Goal: Task Accomplishment & Management: Manage account settings

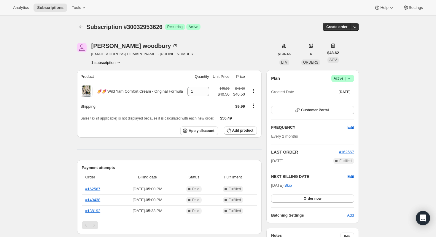
click at [332, 74] on div "Plan Success Active | Created Date [DATE] Customer Portal FREQUENCY Edit Every …" at bounding box center [312, 146] width 92 height 153
click at [333, 77] on span "Active |" at bounding box center [342, 79] width 18 height 6
click at [333, 97] on span "Cancel subscription" at bounding box center [340, 100] width 33 height 6
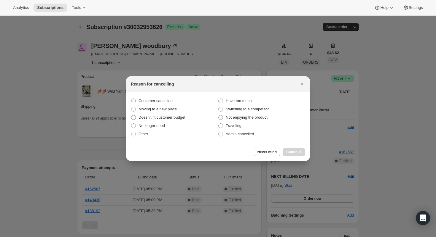
click at [152, 104] on label "Customer cancelled" at bounding box center [174, 101] width 87 height 8
click at [131, 99] on input "Customer cancelled" at bounding box center [131, 99] width 0 height 0
radio input "true"
click at [289, 149] on button "Continue" at bounding box center [293, 152] width 23 height 8
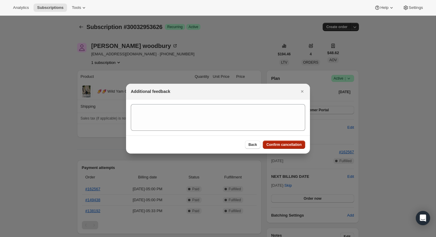
click at [292, 146] on span "Confirm cancellation" at bounding box center [283, 145] width 35 height 5
